Goal: Check status: Check status

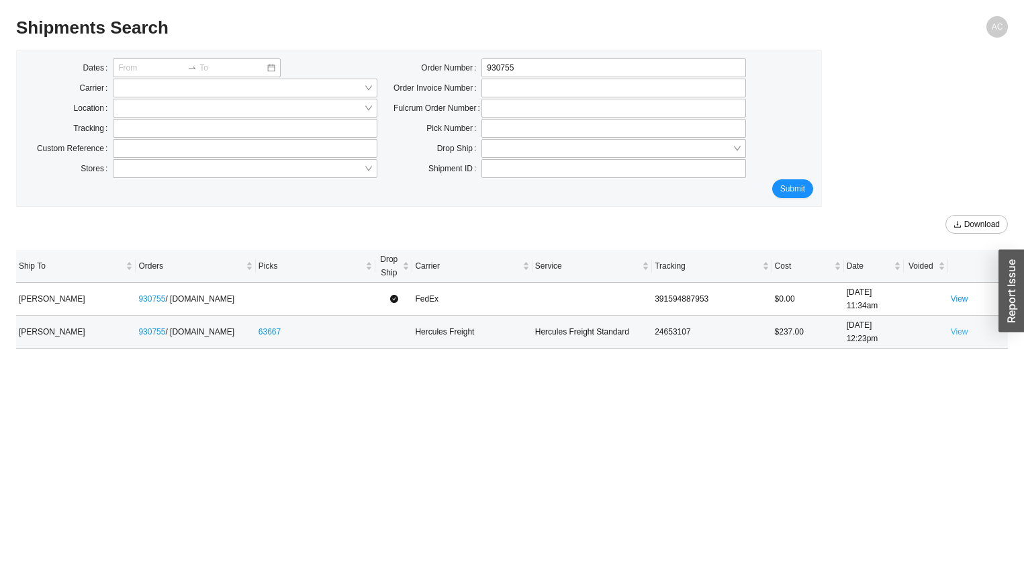
click at [939, 332] on link "View" at bounding box center [958, 331] width 17 height 9
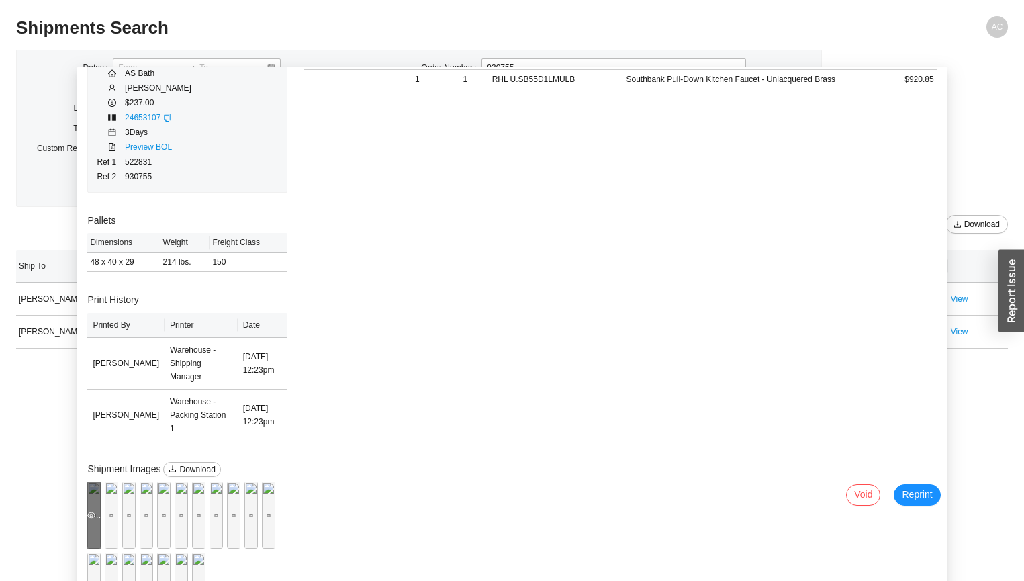
scroll to position [403, 0]
click at [87, 468] on div "Preview" at bounding box center [93, 514] width 13 height 67
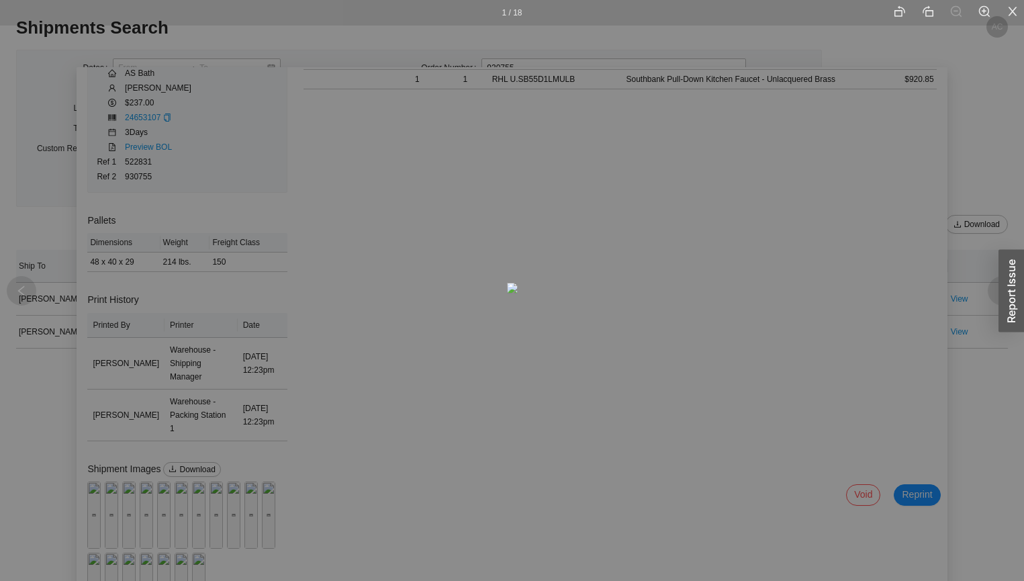
click at [138, 244] on div "1 / 18" at bounding box center [512, 290] width 1024 height 581
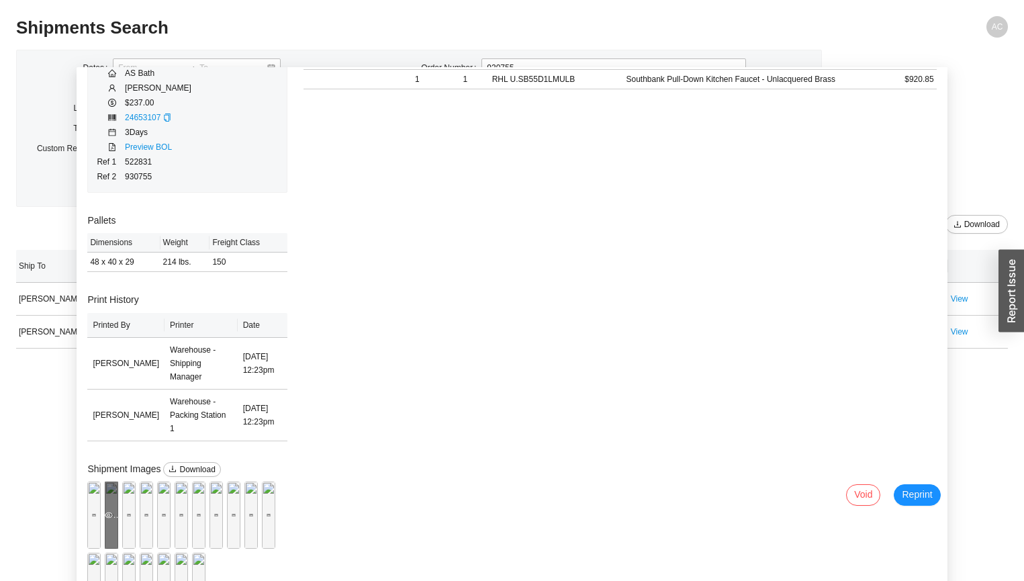
click at [118, 468] on div "Preview" at bounding box center [111, 514] width 13 height 67
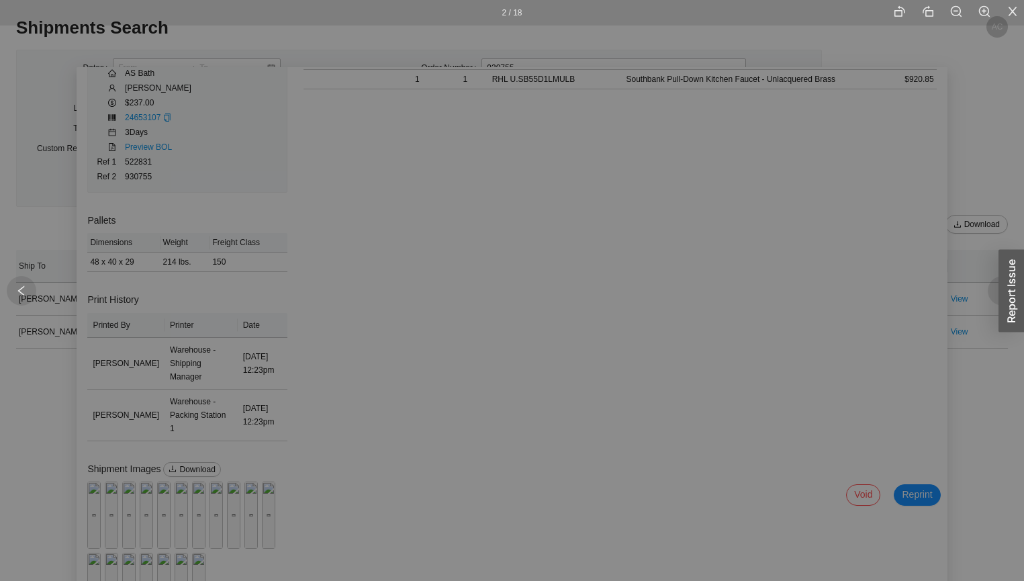
drag, startPoint x: 250, startPoint y: 137, endPoint x: 463, endPoint y: 470, distance: 395.4
click at [110, 239] on div "2 / 18" at bounding box center [512, 290] width 1024 height 581
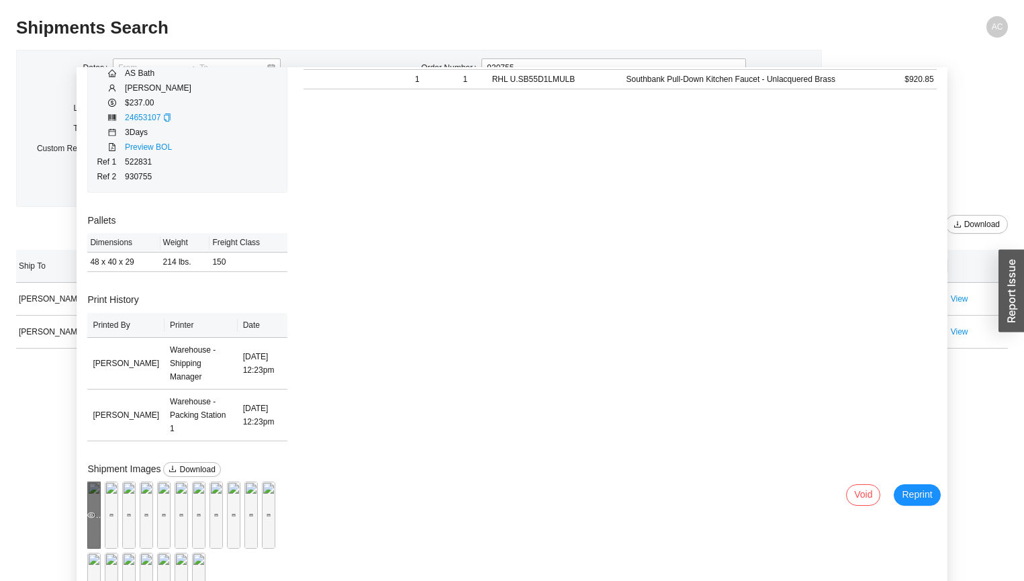
click at [101, 468] on div "Preview" at bounding box center [93, 514] width 13 height 67
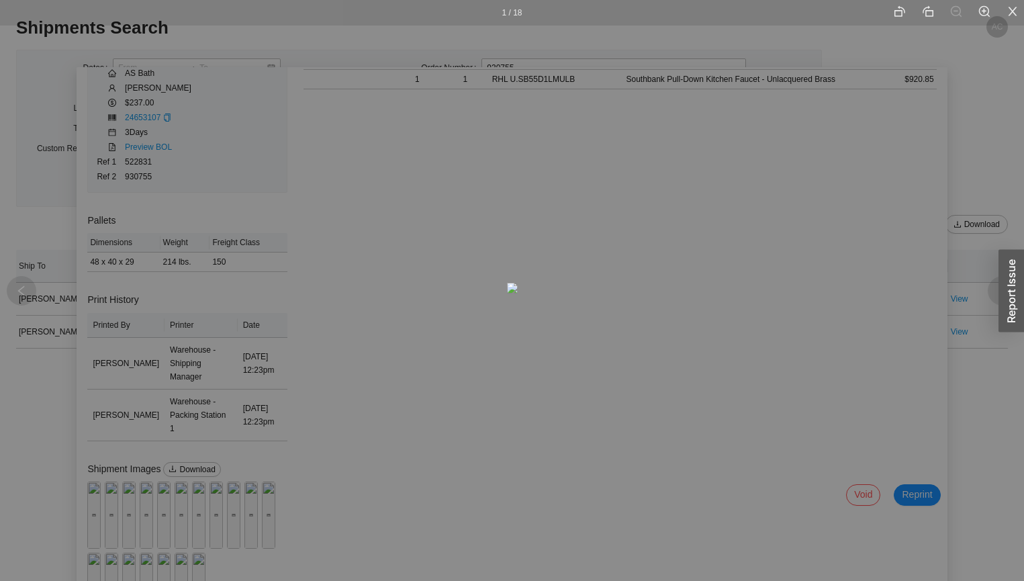
click at [189, 227] on div "1 / 18" at bounding box center [512, 290] width 1024 height 581
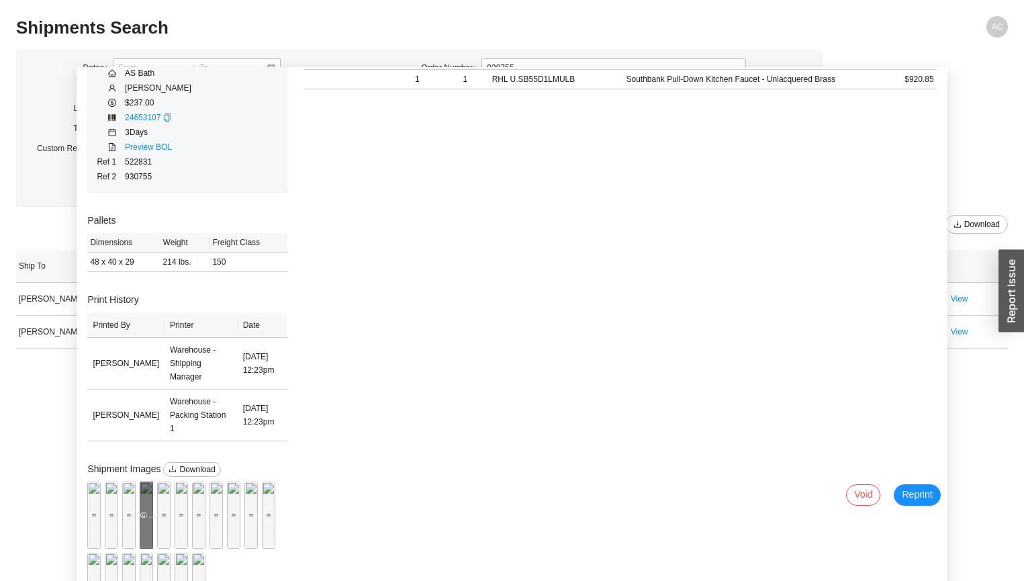
click at [148, 468] on icon "eye" at bounding box center [144, 515] width 8 height 8
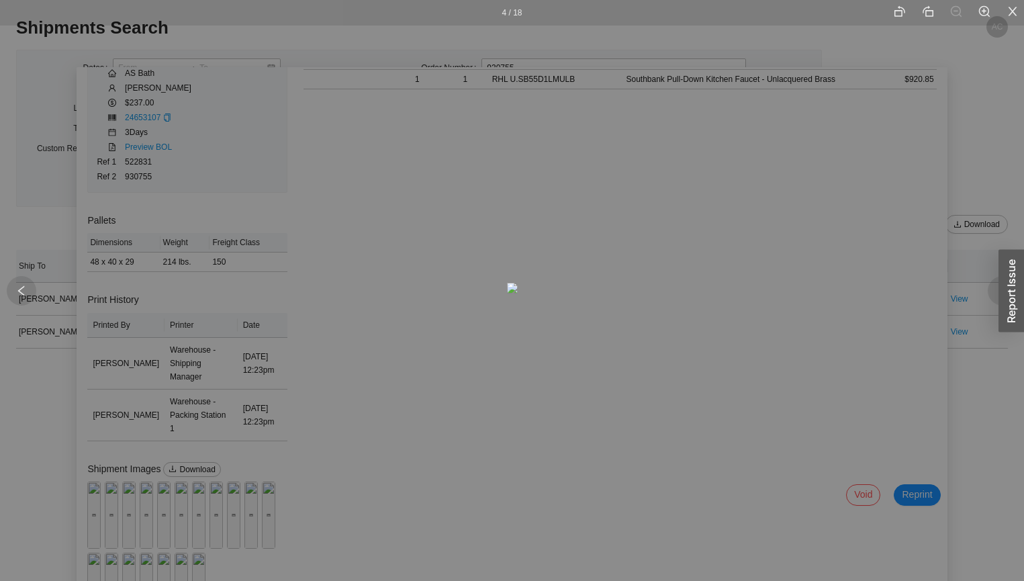
click at [118, 314] on div "4 / 18" at bounding box center [512, 290] width 1024 height 581
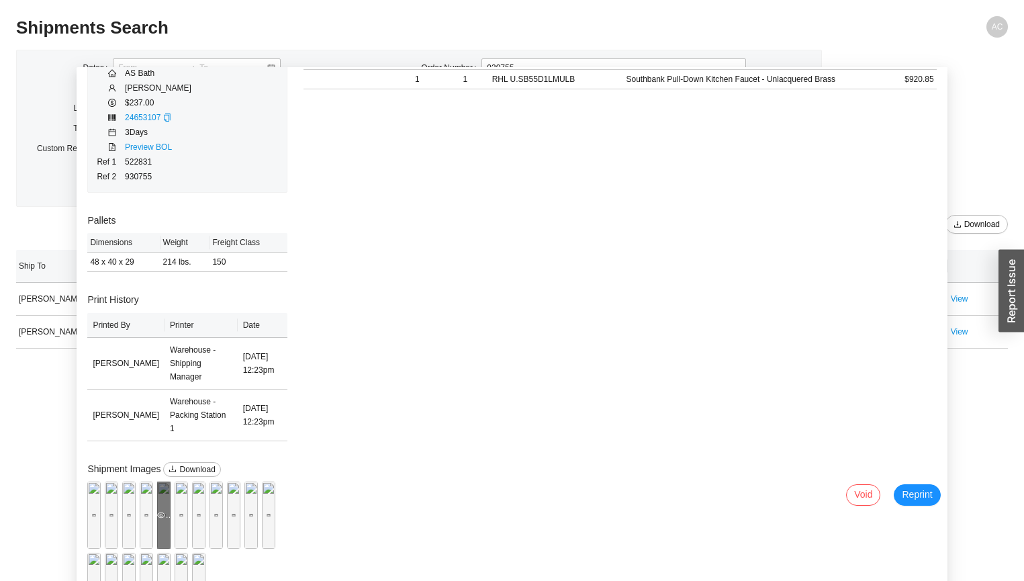
click at [157, 468] on div "Preview" at bounding box center [163, 514] width 13 height 67
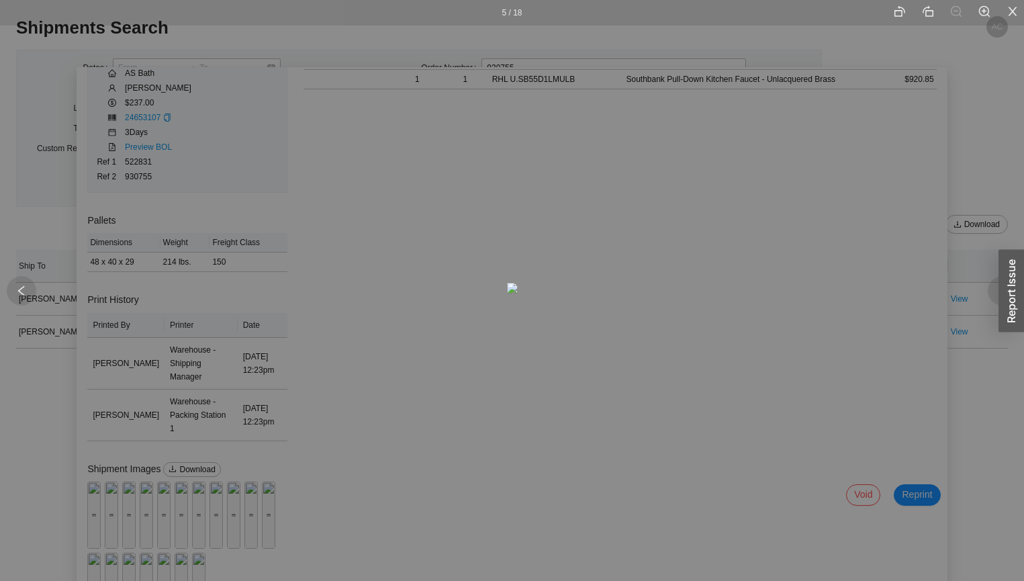
click at [107, 440] on div "5 / 18" at bounding box center [512, 290] width 1024 height 581
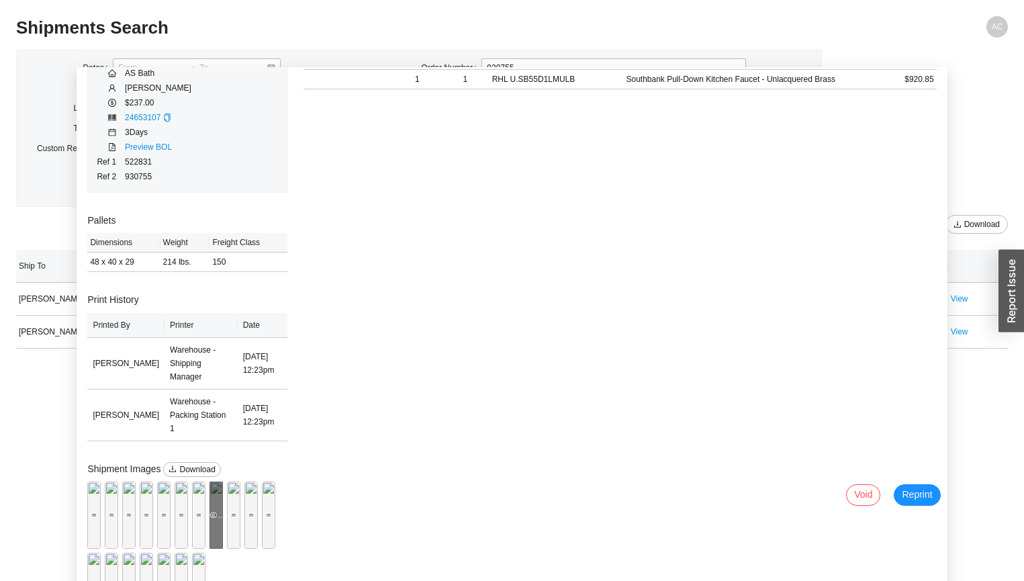
click at [223, 468] on div "Preview" at bounding box center [215, 514] width 13 height 67
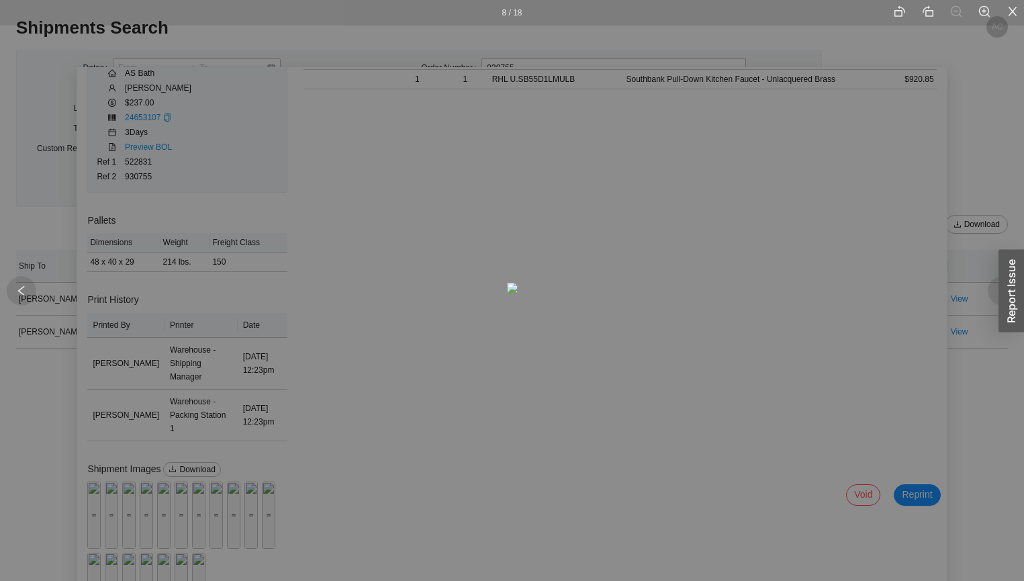
click at [171, 300] on div "8 / 18" at bounding box center [512, 290] width 1024 height 581
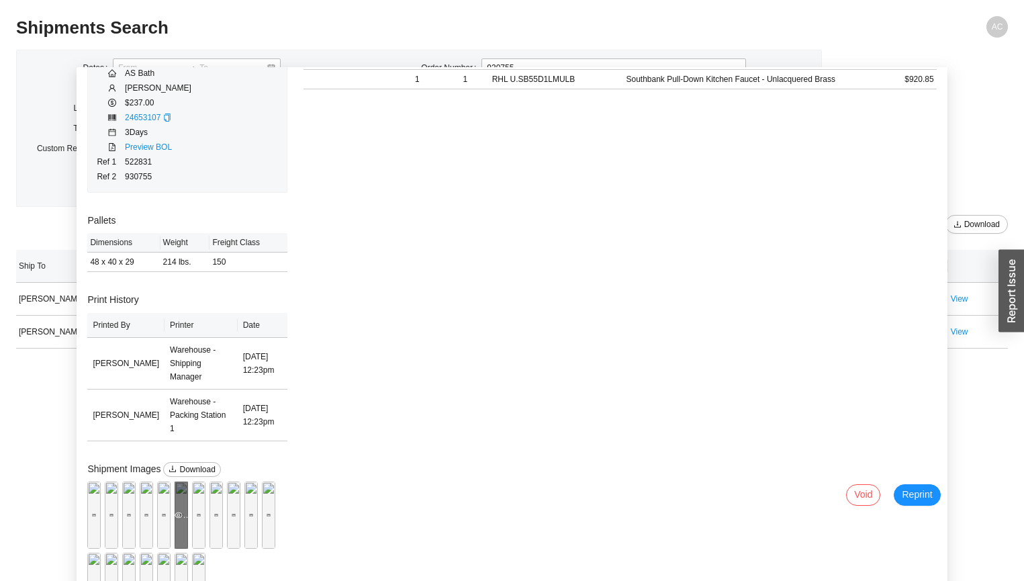
click at [175, 468] on div "Preview" at bounding box center [181, 514] width 13 height 13
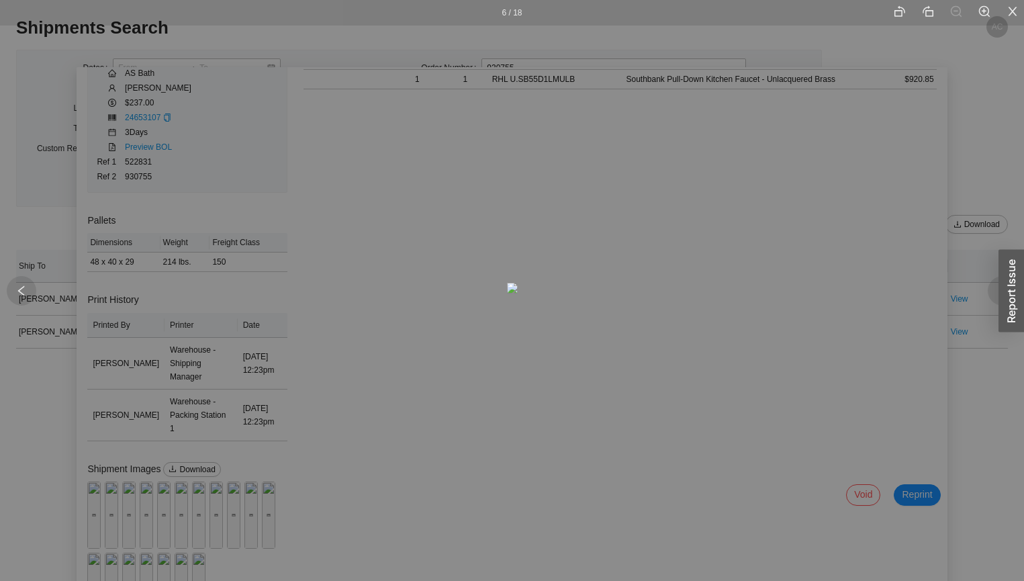
click at [158, 468] on div "6 / 18" at bounding box center [512, 290] width 1024 height 581
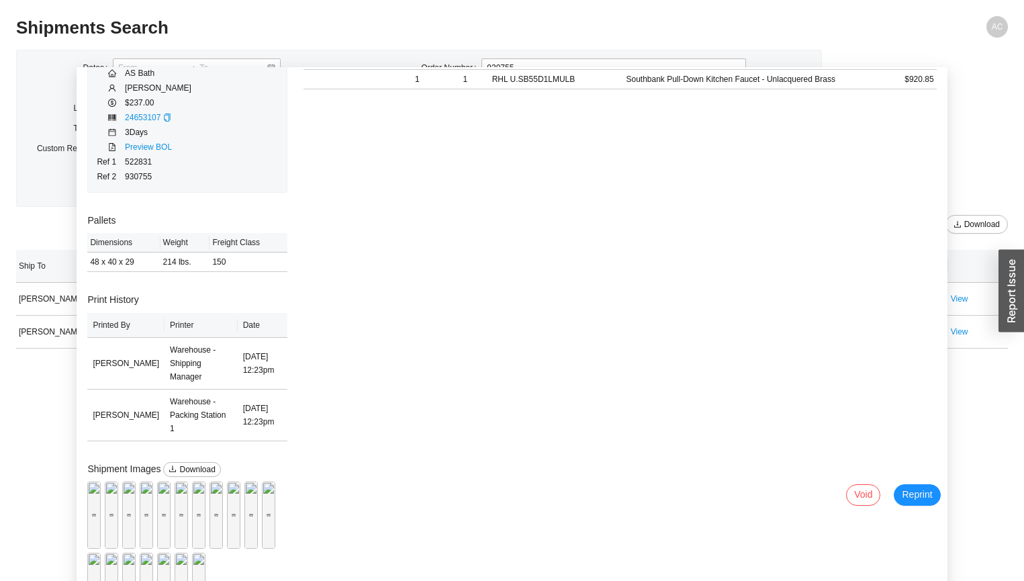
click at [101, 468] on div "Preview" at bounding box center [93, 514] width 13 height 67
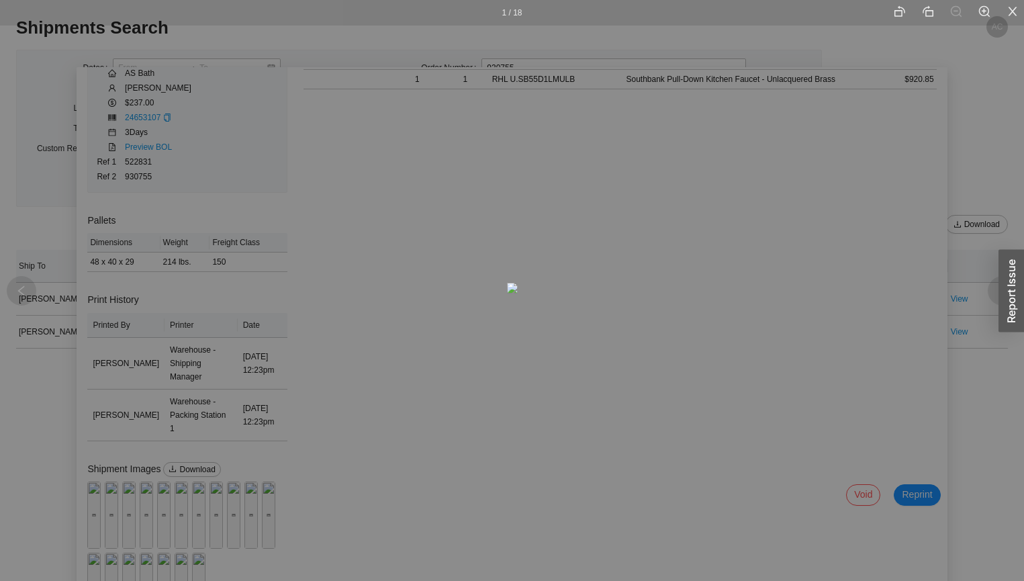
click at [151, 230] on div "1 / 18" at bounding box center [512, 290] width 1024 height 581
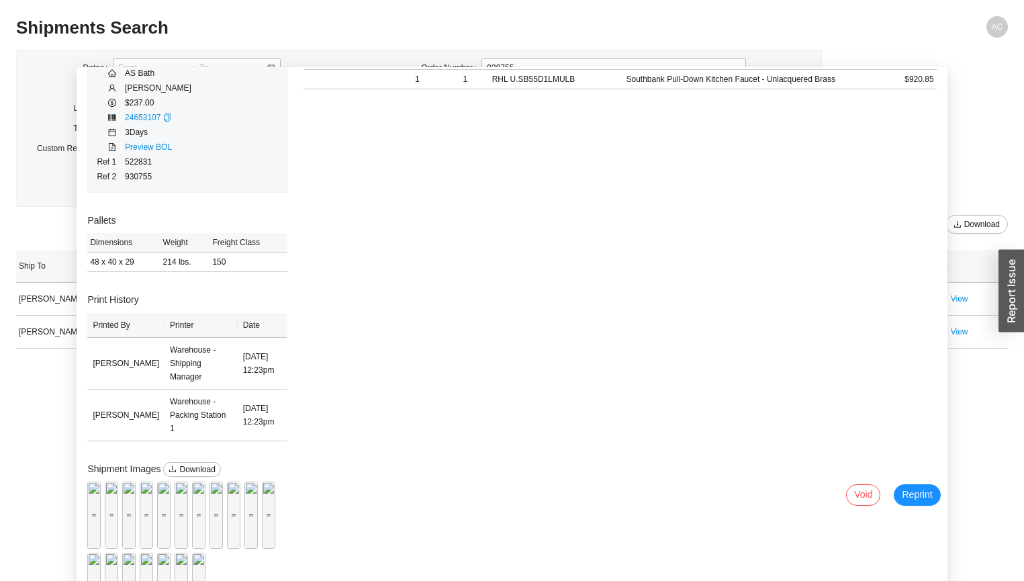
click at [118, 468] on div "Preview" at bounding box center [111, 514] width 13 height 13
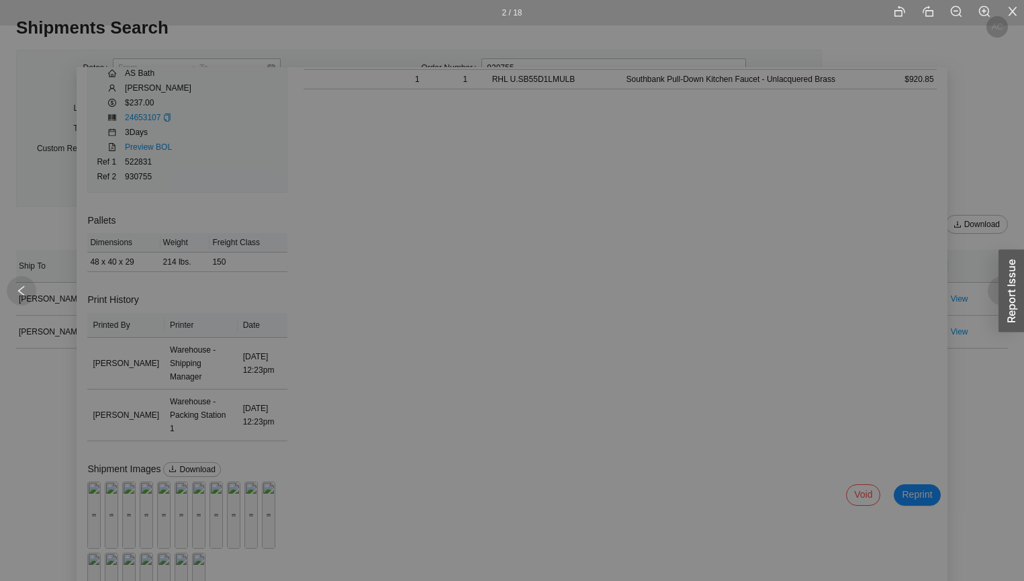
drag, startPoint x: 337, startPoint y: 145, endPoint x: 520, endPoint y: 585, distance: 476.9
click at [520, 468] on html "Purchase Orders .warehouse_svg__a{fill:none;stroke:currentColor;stroke-linecap:…" at bounding box center [512, 290] width 1024 height 581
click at [188, 257] on div "2 / 18" at bounding box center [512, 290] width 1024 height 581
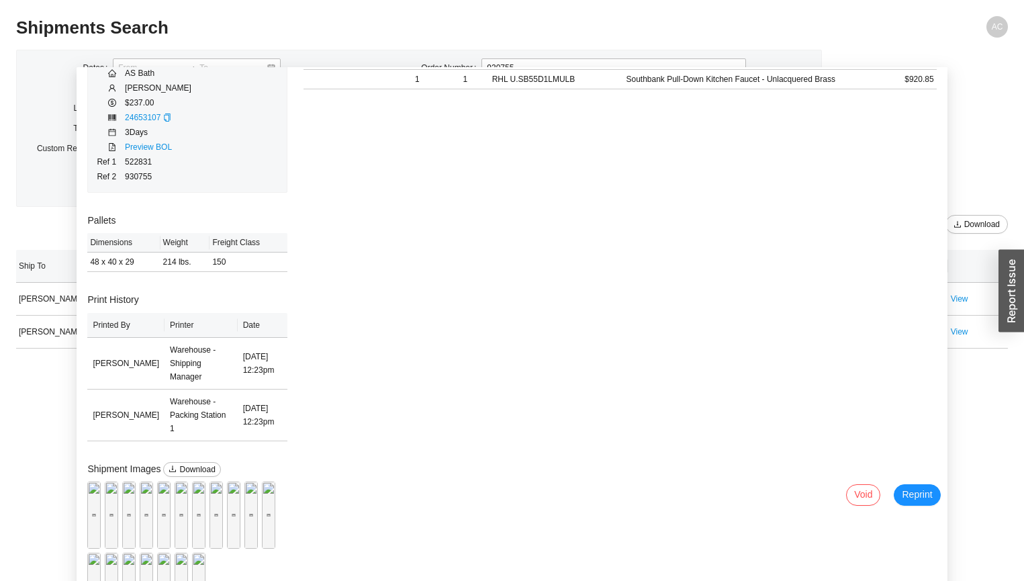
click at [136, 468] on div "Preview" at bounding box center [128, 514] width 13 height 67
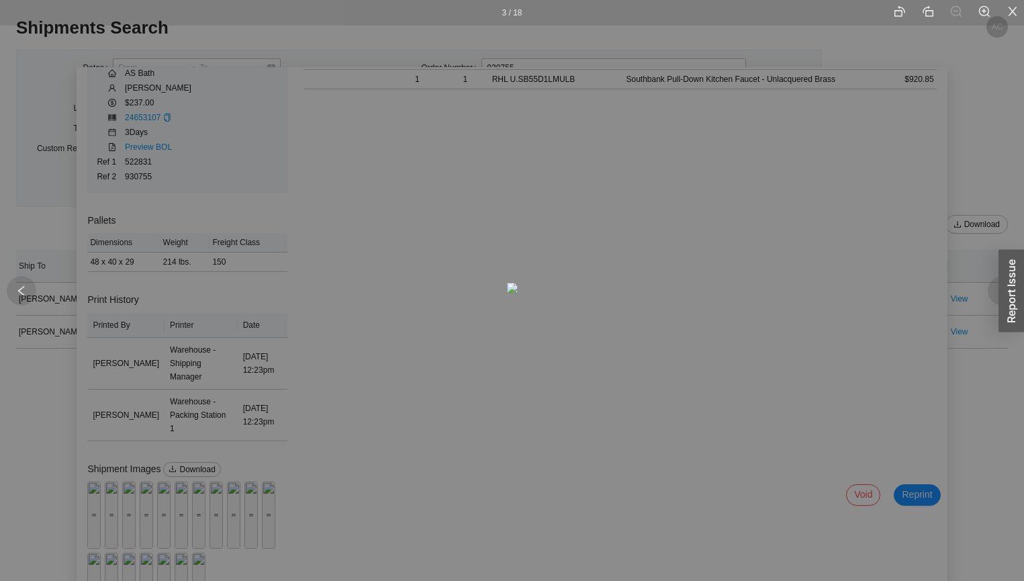
click at [226, 226] on div "3 / 18" at bounding box center [512, 290] width 1024 height 581
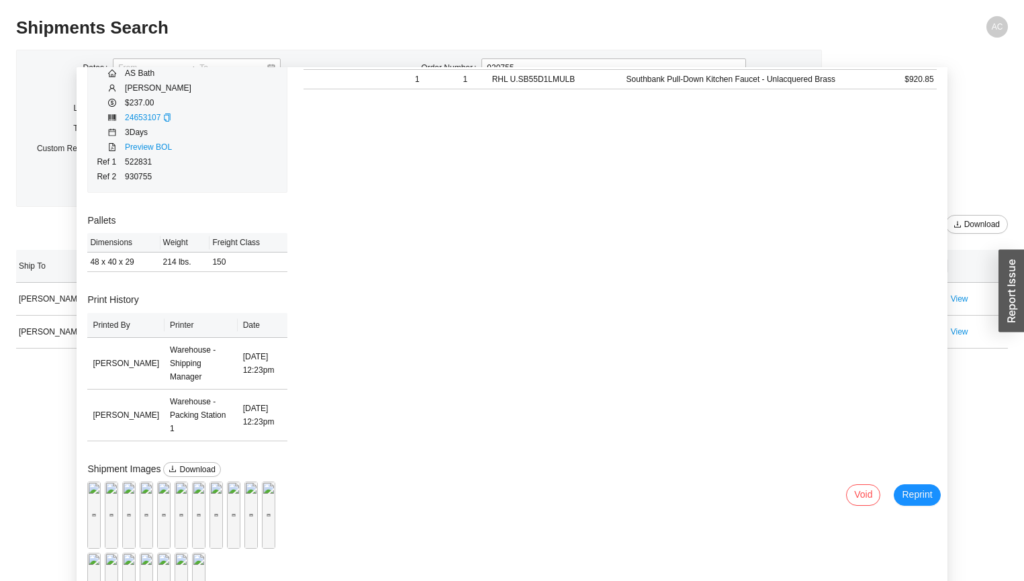
click at [153, 468] on div "Preview" at bounding box center [146, 514] width 13 height 67
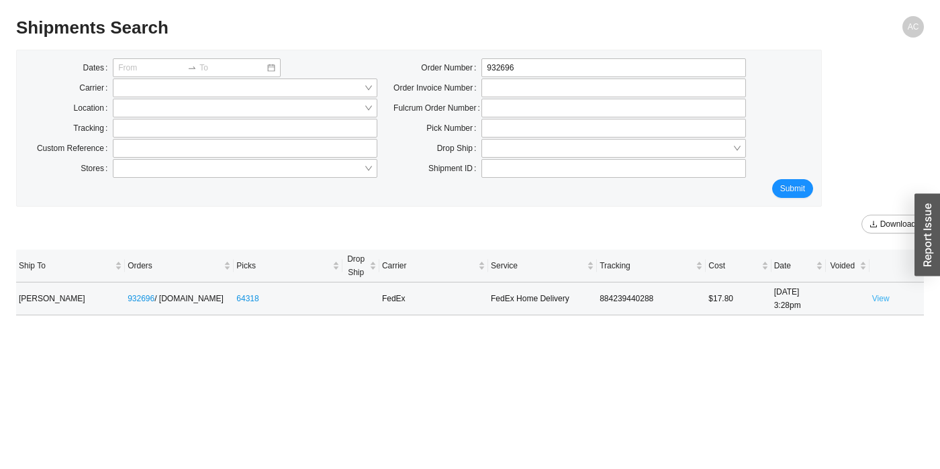
click at [885, 299] on link "View" at bounding box center [880, 298] width 17 height 9
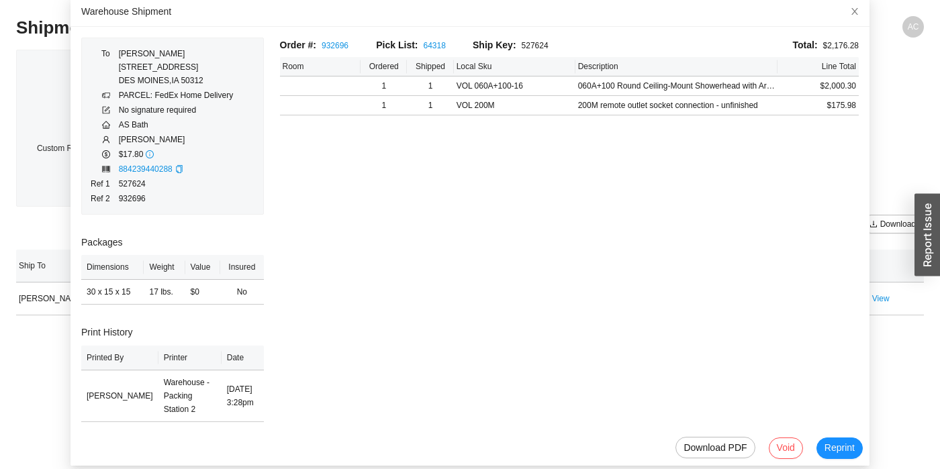
scroll to position [3, 0]
